Goal: Task Accomplishment & Management: Use online tool/utility

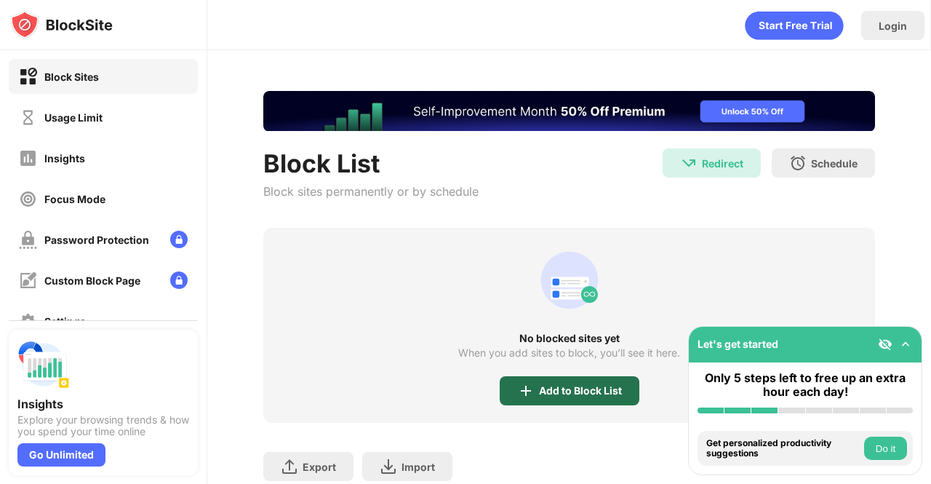
click at [578, 392] on div "Add to Block List" at bounding box center [580, 391] width 83 height 12
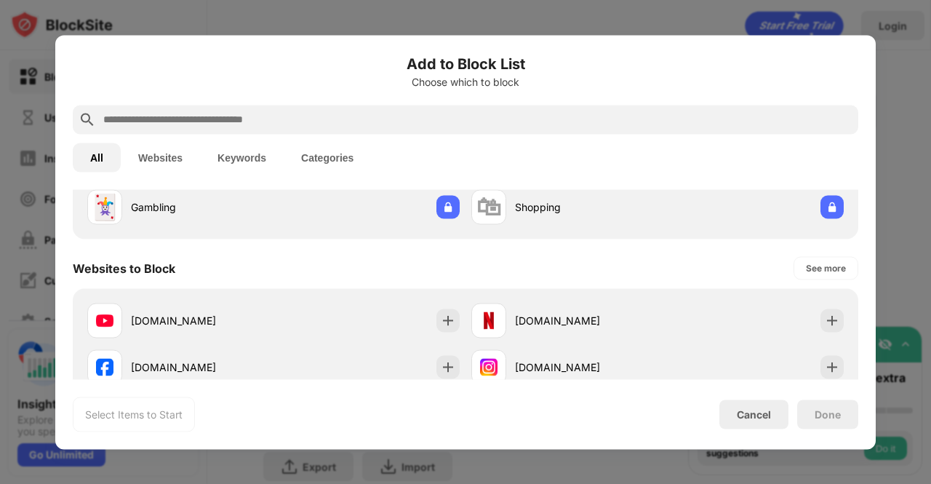
scroll to position [202, 0]
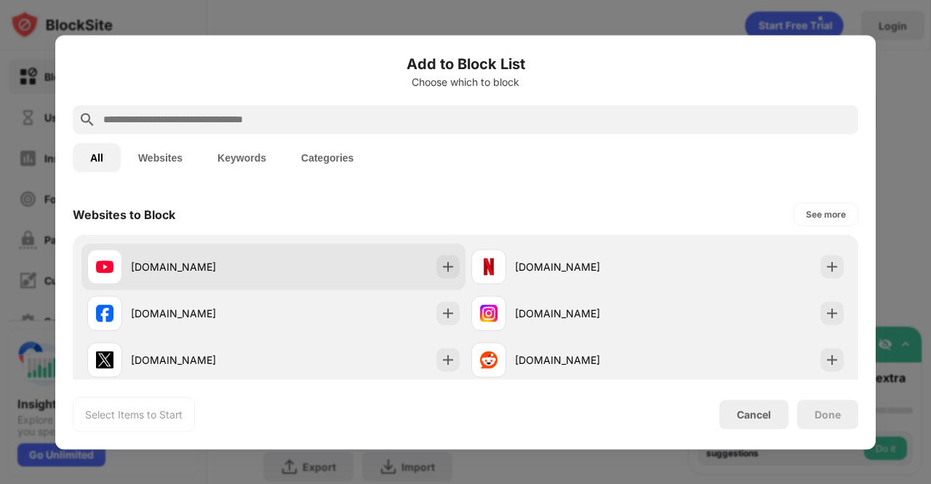
click at [325, 279] on div "[DOMAIN_NAME]" at bounding box center [273, 266] width 384 height 47
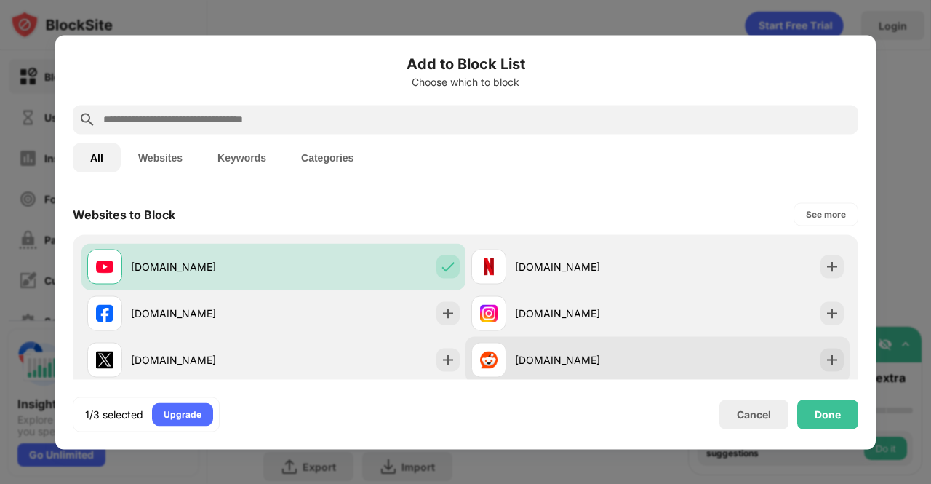
scroll to position [0, 0]
click at [549, 362] on div "[DOMAIN_NAME]" at bounding box center [586, 359] width 143 height 15
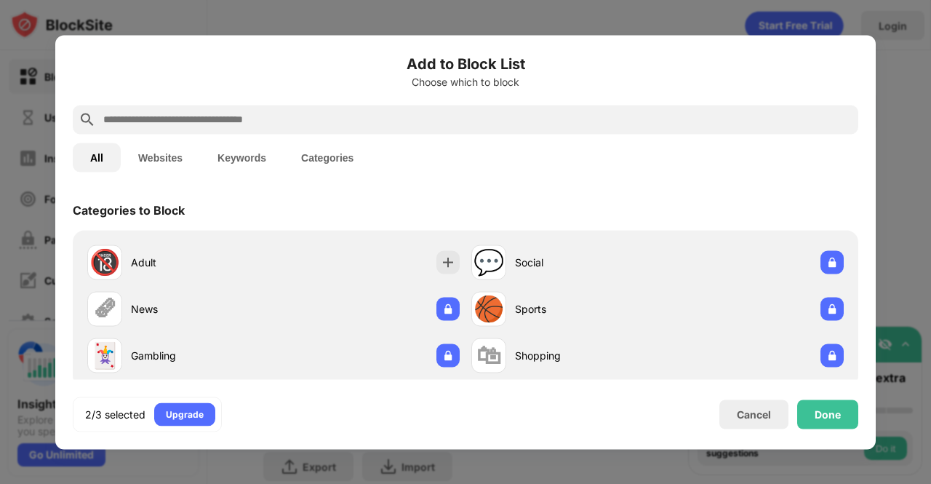
click at [217, 112] on input "text" at bounding box center [477, 119] width 751 height 17
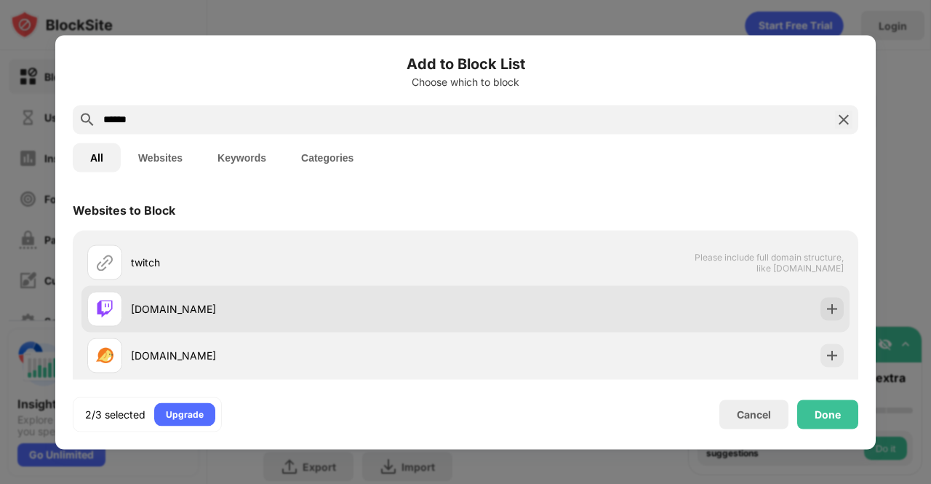
type input "******"
click at [139, 317] on div "[DOMAIN_NAME]" at bounding box center [276, 308] width 378 height 35
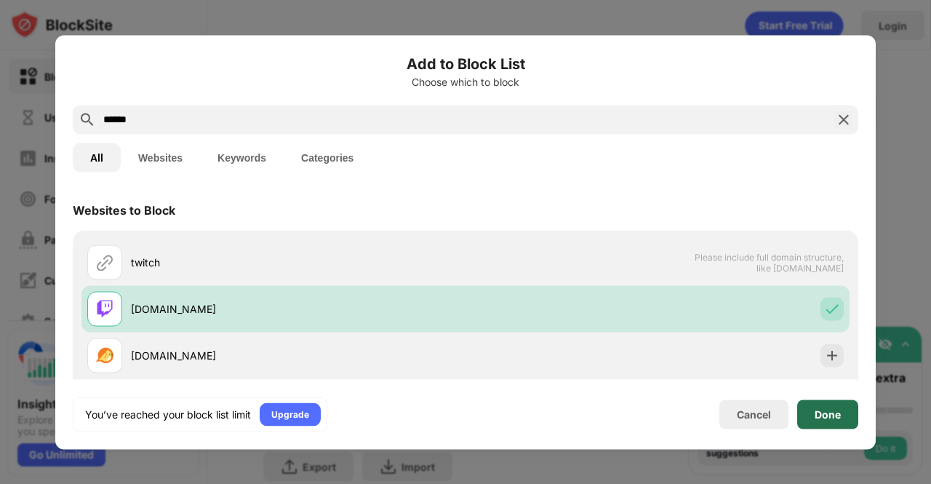
click at [816, 416] on div "Done" at bounding box center [828, 414] width 26 height 12
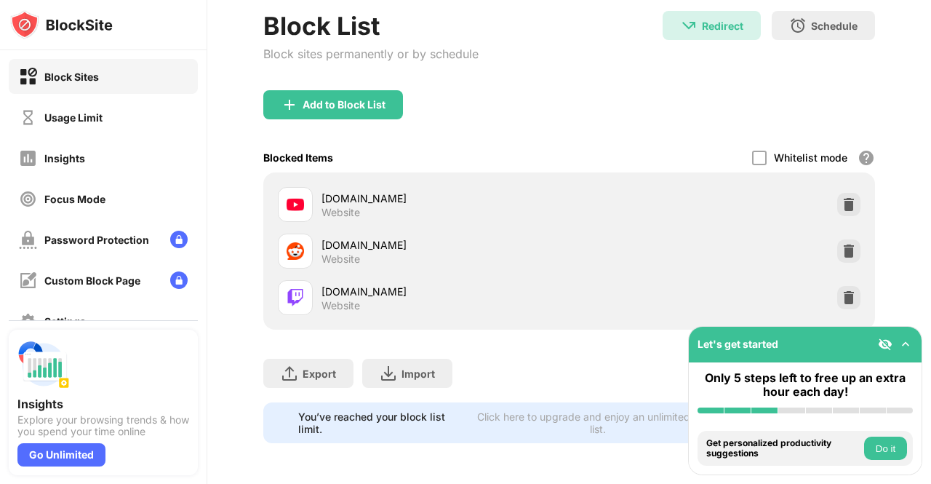
scroll to position [147, 0]
